Goal: Navigation & Orientation: Find specific page/section

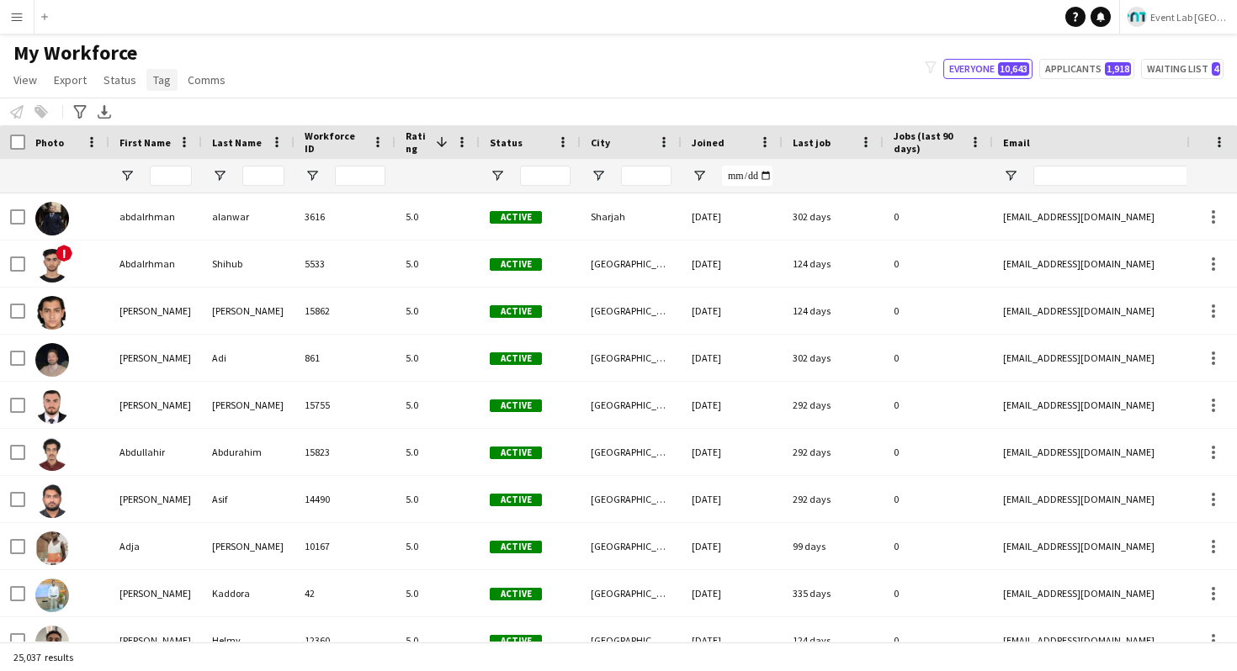
click at [153, 77] on span "Tag" at bounding box center [162, 79] width 18 height 15
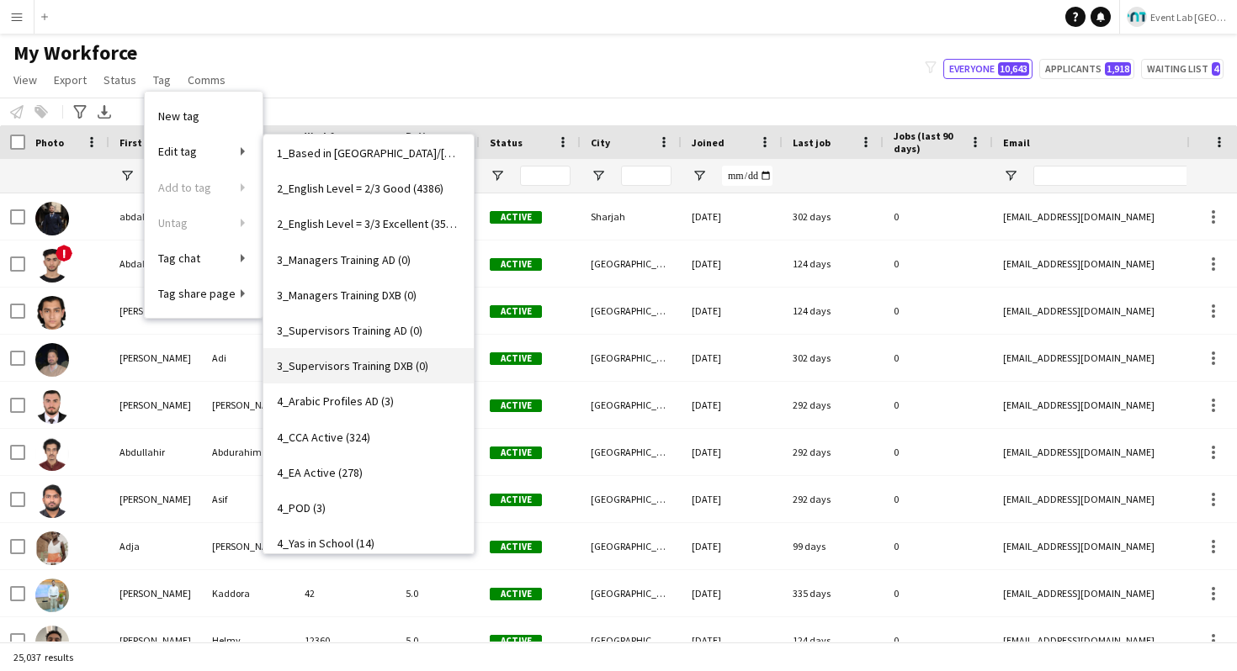
scroll to position [114, 0]
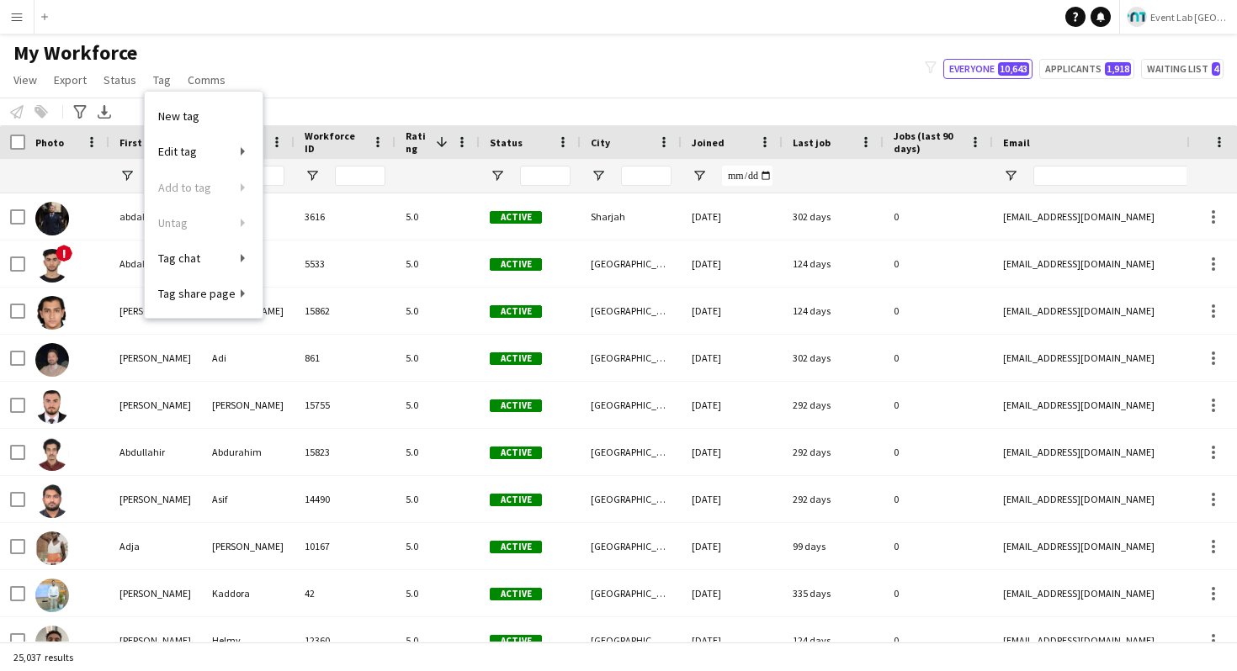
click at [348, 68] on div "My Workforce View Views Default view New view Update view Delete view Edit name…" at bounding box center [618, 68] width 1237 height 57
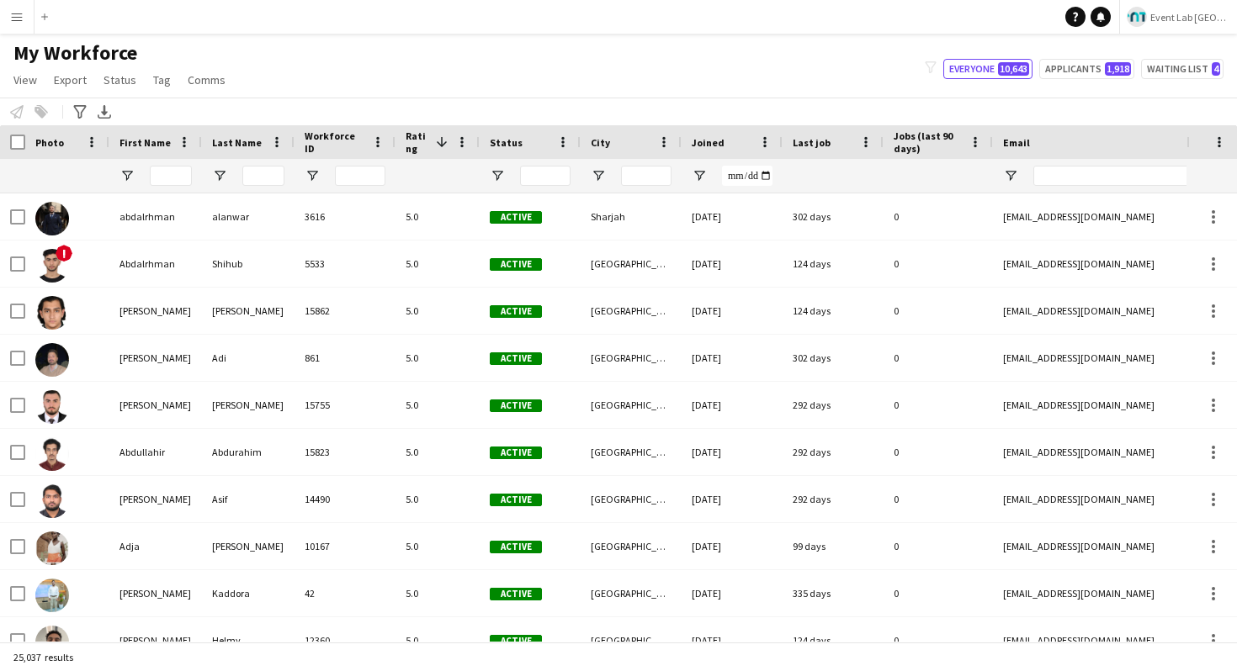
click at [363, 73] on div "My Workforce View Views Default view New view Update view Delete view Edit name…" at bounding box center [618, 68] width 1237 height 57
click at [153, 74] on span "Tag" at bounding box center [162, 79] width 18 height 15
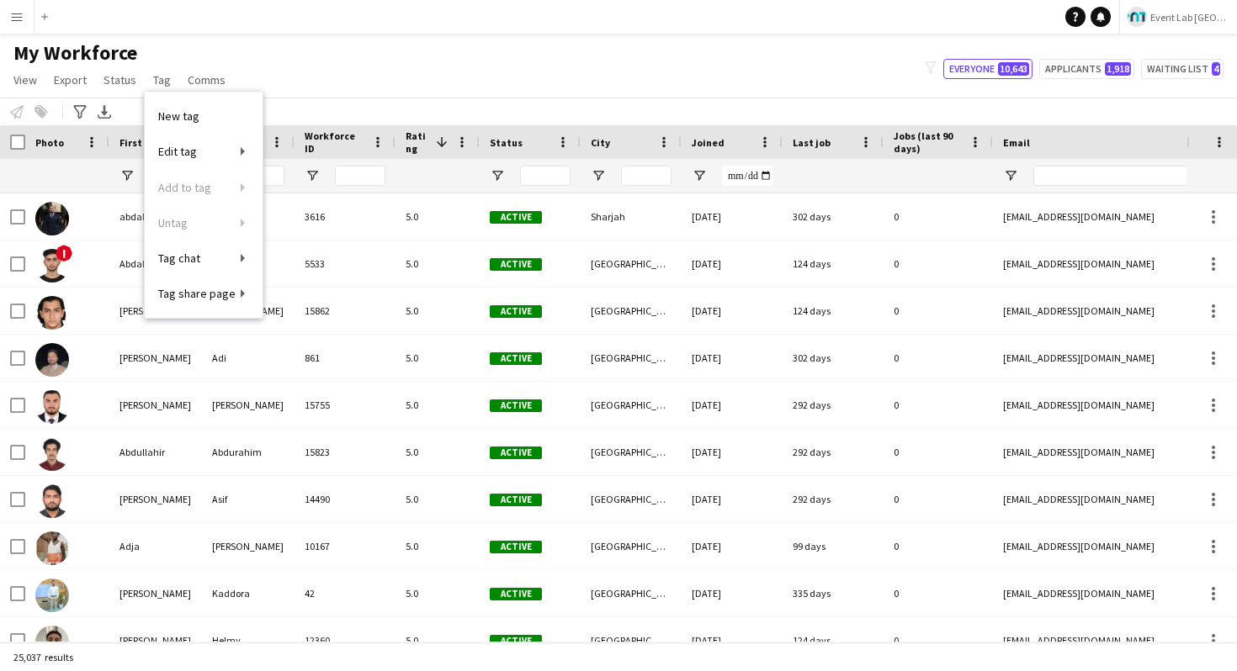
click at [572, 60] on div "My Workforce View Views Default view New view Update view Delete view Edit name…" at bounding box center [618, 68] width 1237 height 57
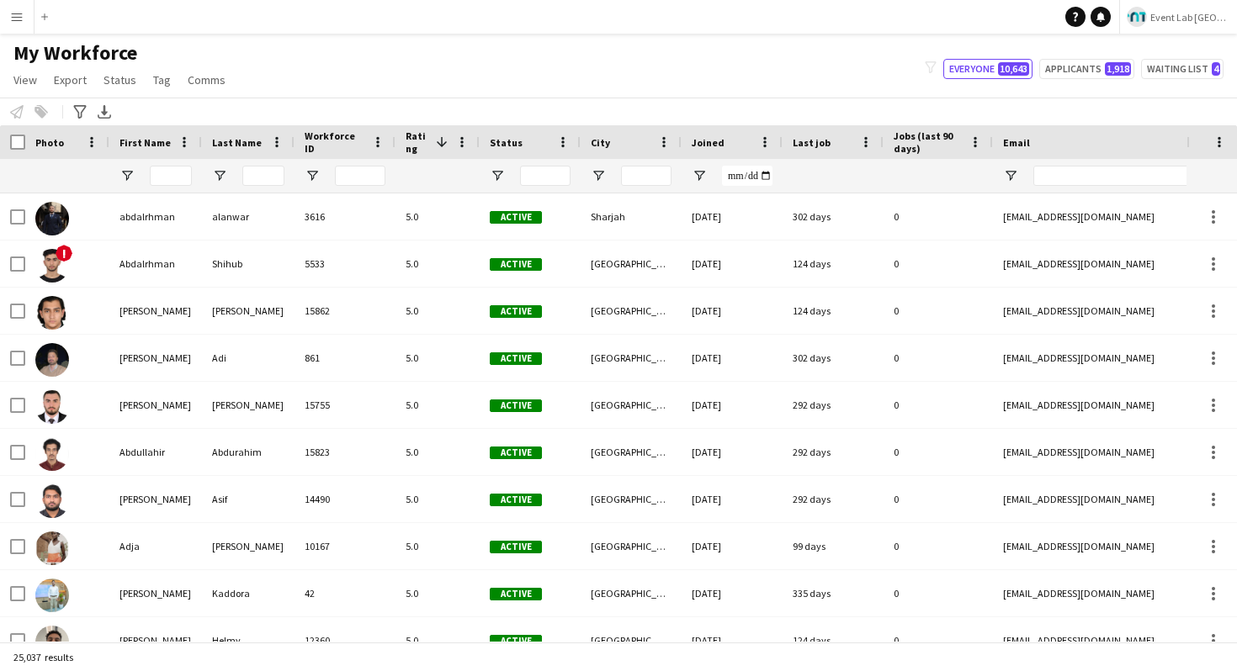
click at [26, 23] on button "Menu" at bounding box center [17, 17] width 34 height 34
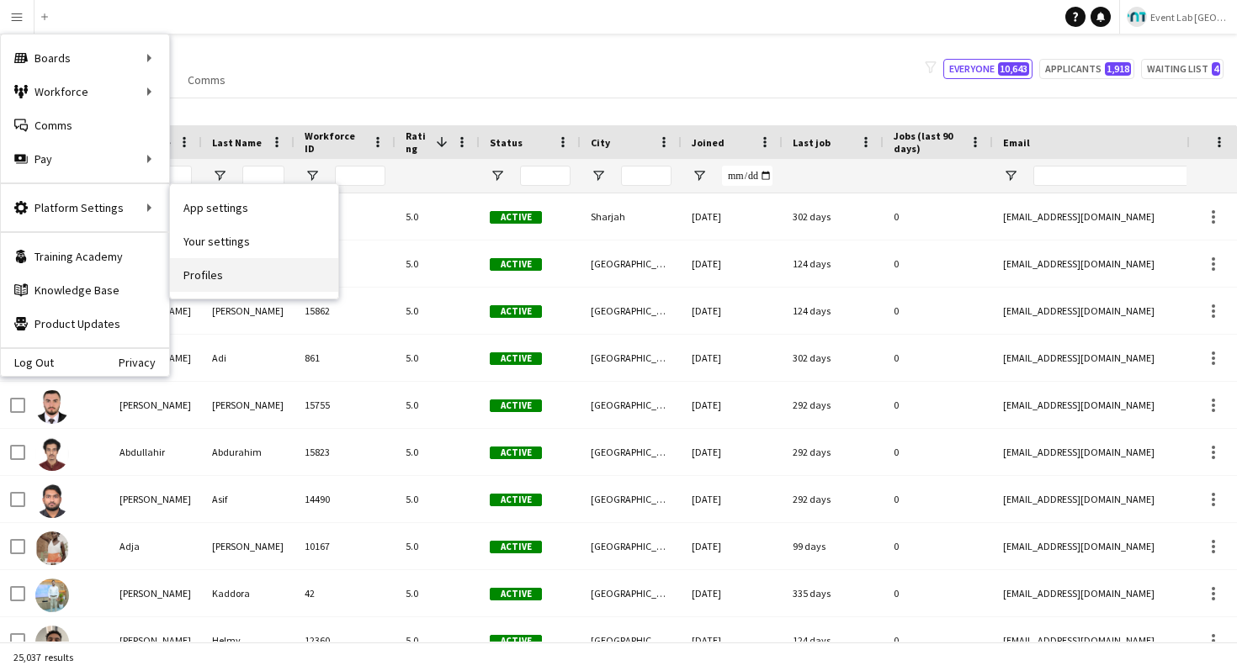
click at [197, 277] on link "Profiles" at bounding box center [254, 275] width 168 height 34
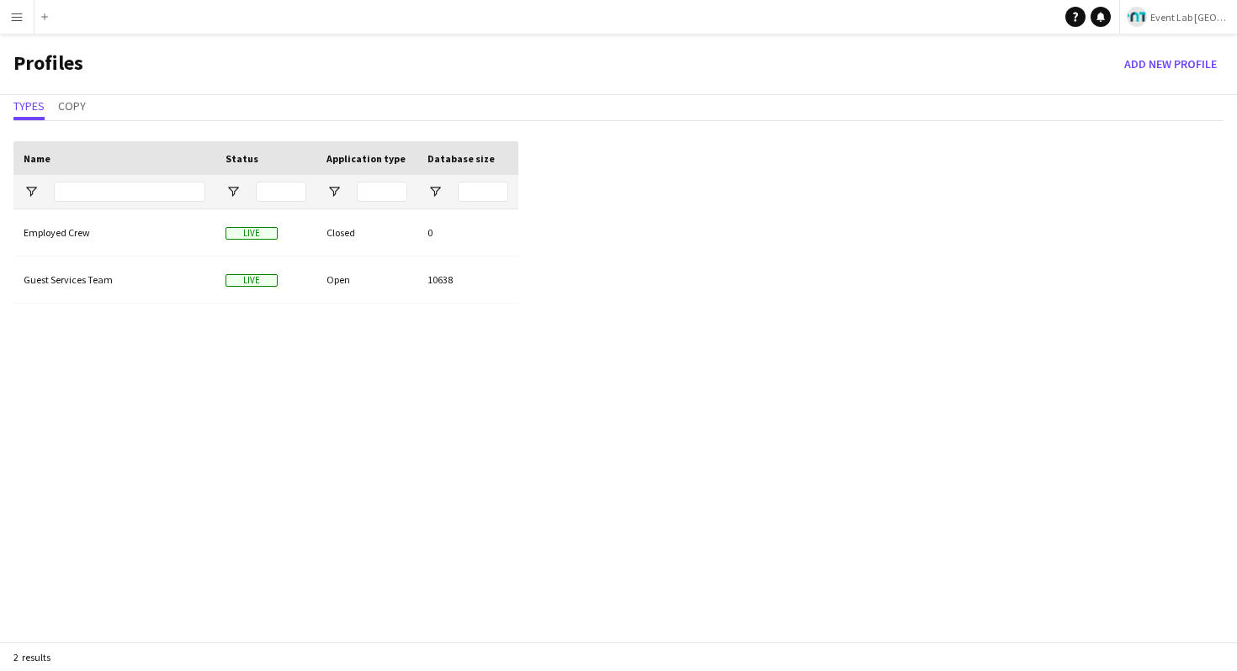
click at [19, 15] on app-icon "Menu" at bounding box center [16, 16] width 13 height 13
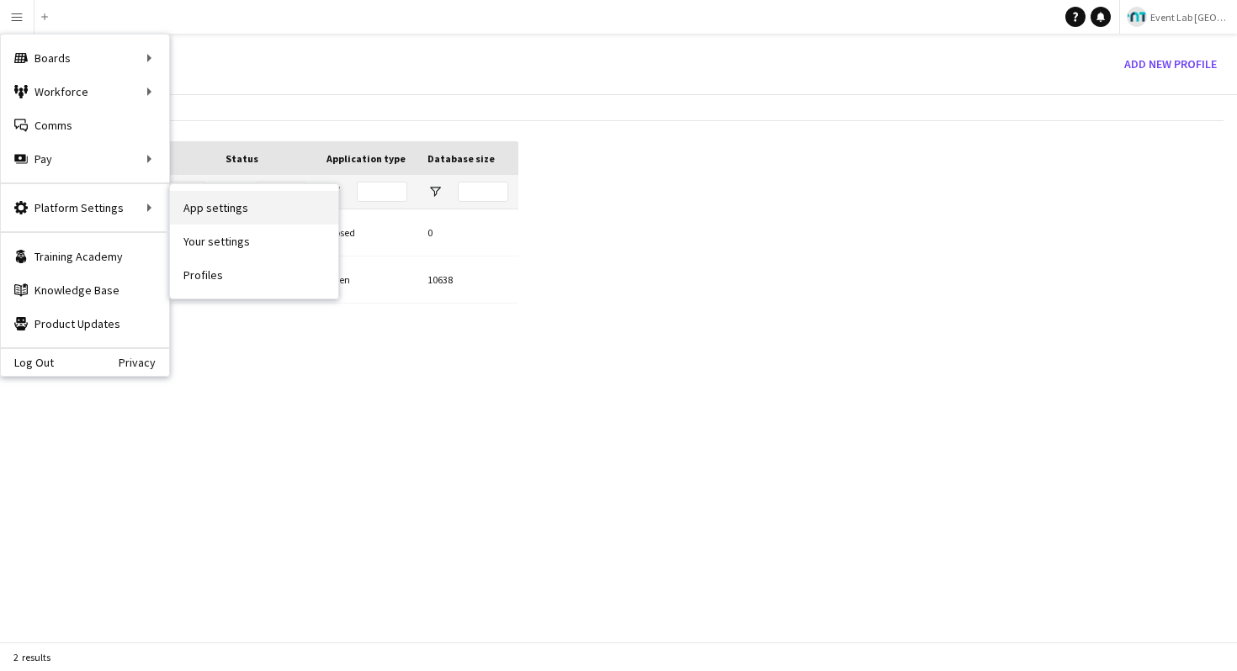
click at [231, 214] on link "App settings" at bounding box center [254, 208] width 168 height 34
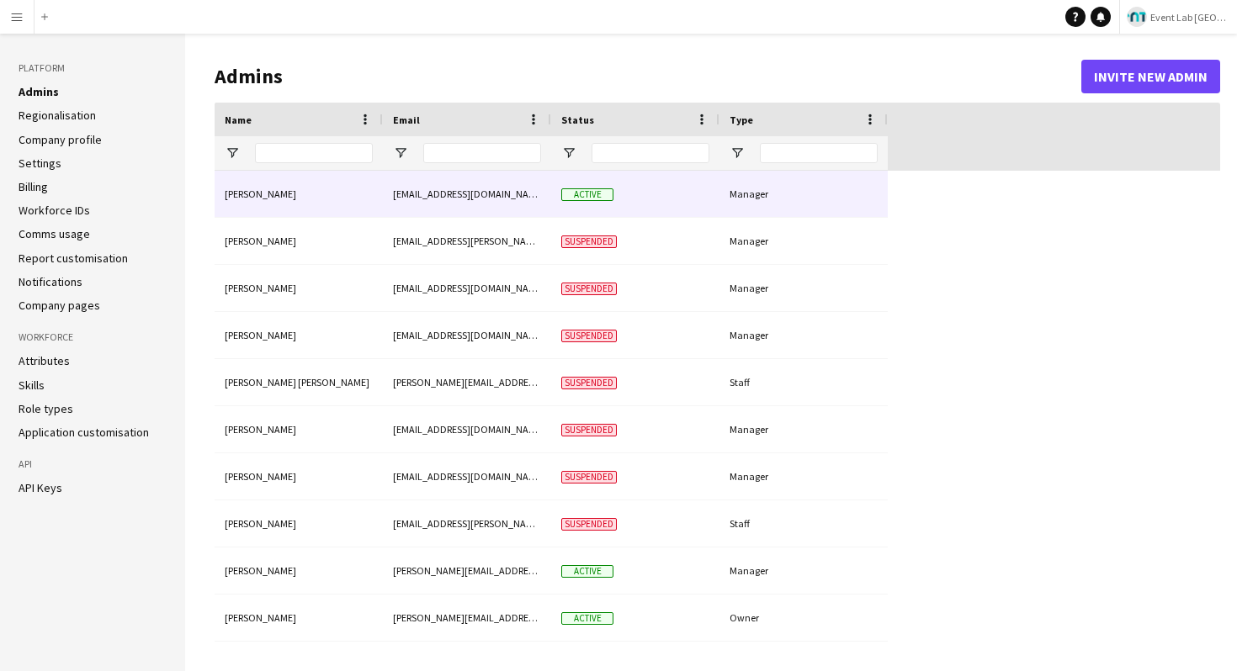
type input "**********"
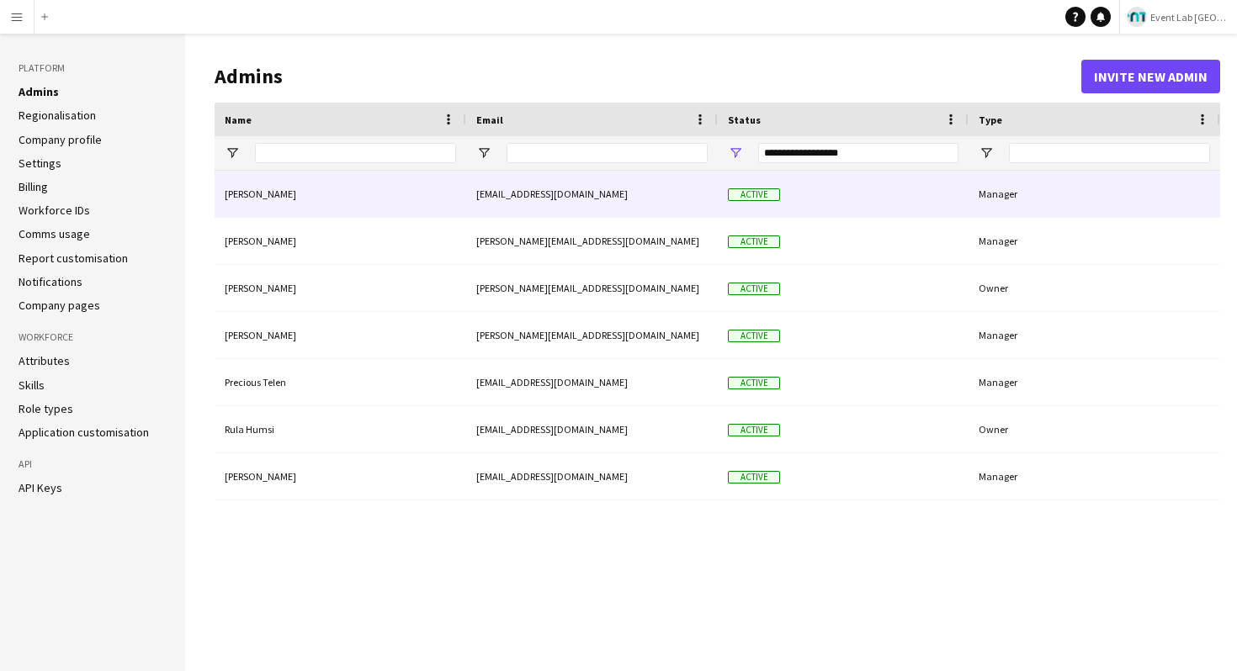
click at [626, 209] on div "[EMAIL_ADDRESS][DOMAIN_NAME]" at bounding box center [592, 194] width 252 height 46
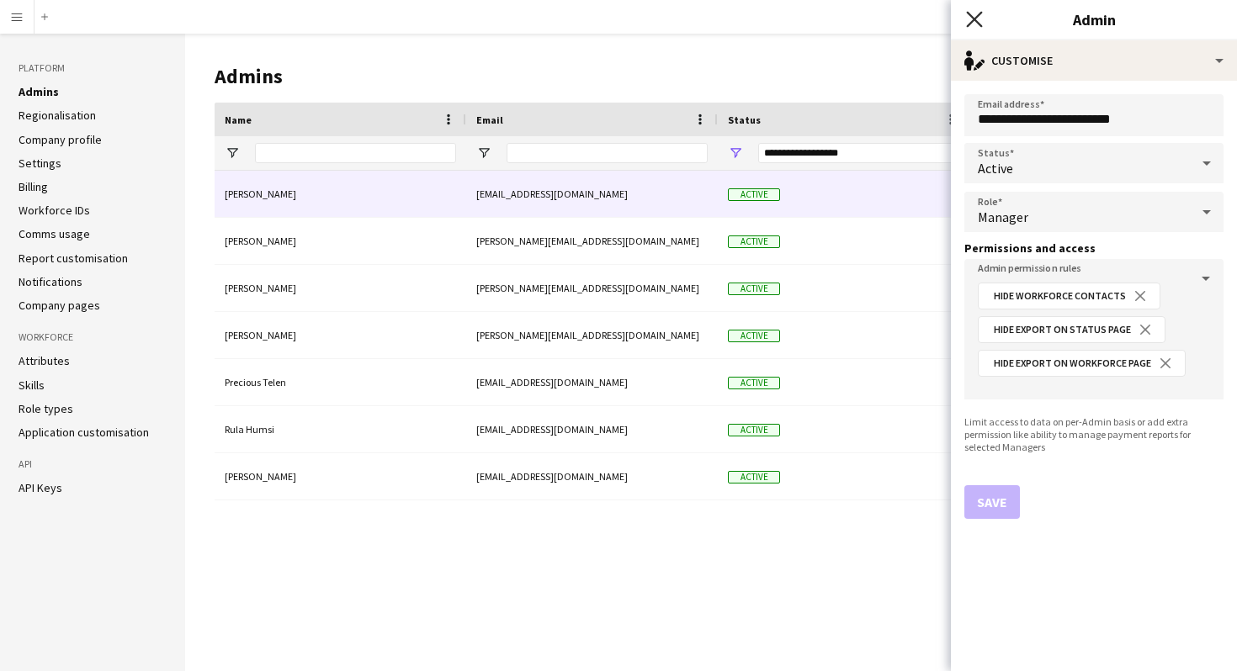
click at [969, 19] on icon "Close pop-in" at bounding box center [974, 19] width 16 height 16
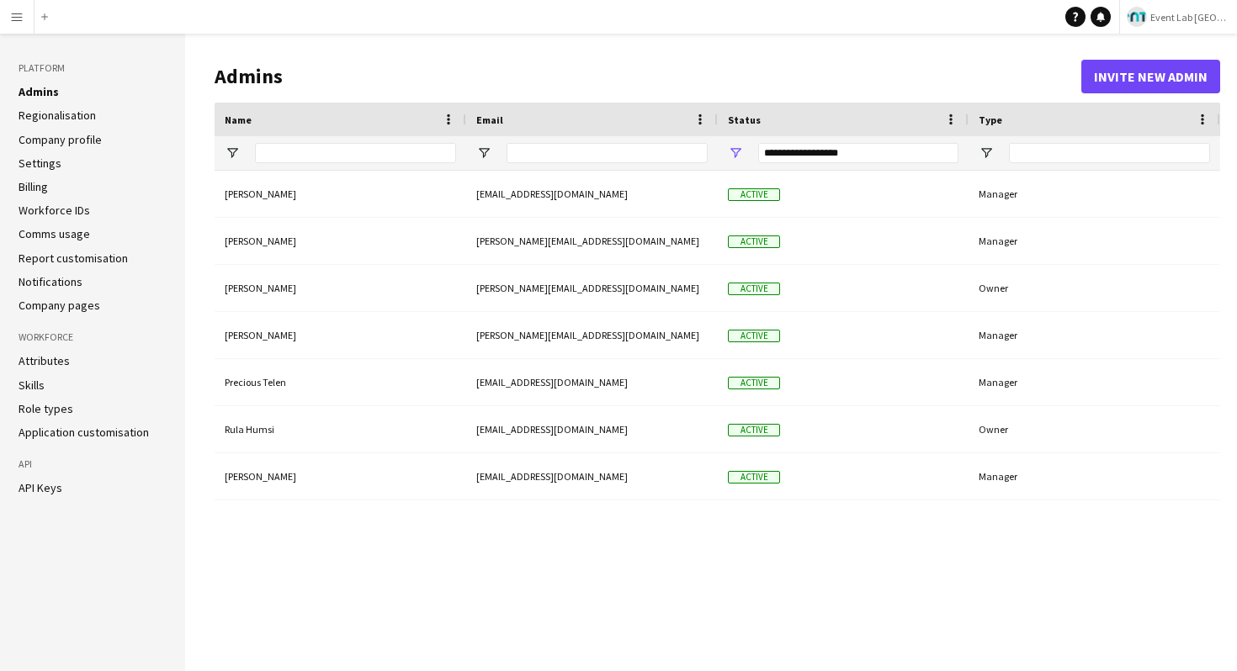
click at [520, 61] on header "Admins Invite new admin" at bounding box center [717, 76] width 1005 height 52
click at [19, 4] on button "Menu" at bounding box center [17, 17] width 34 height 34
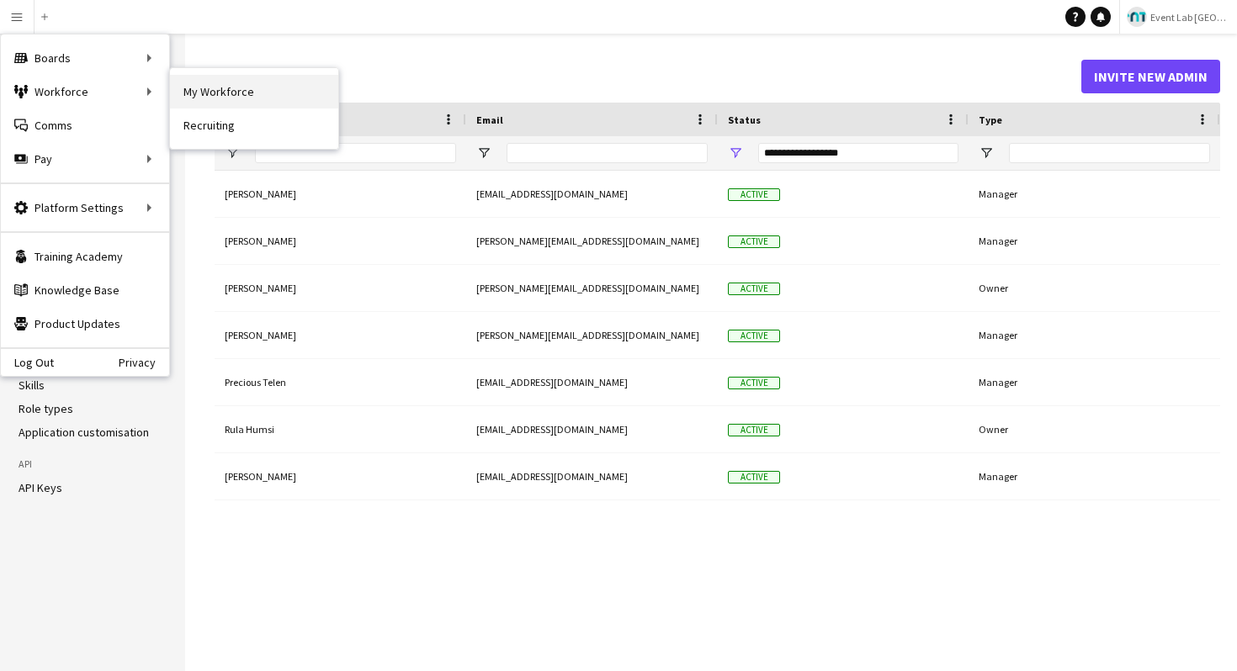
click at [182, 100] on link "My Workforce" at bounding box center [254, 92] width 168 height 34
